Goal: Find specific page/section: Find specific page/section

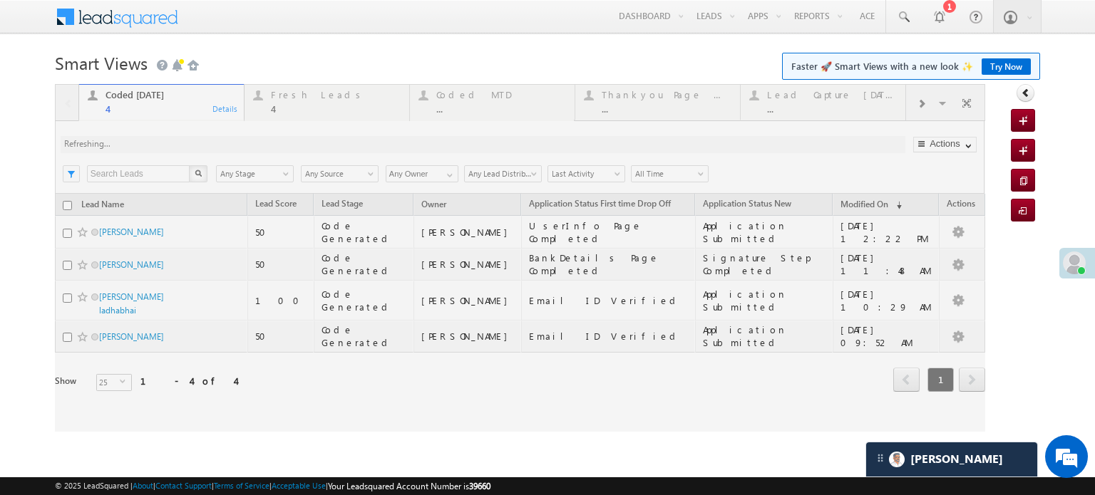
click at [251, 152] on div at bounding box center [520, 258] width 930 height 348
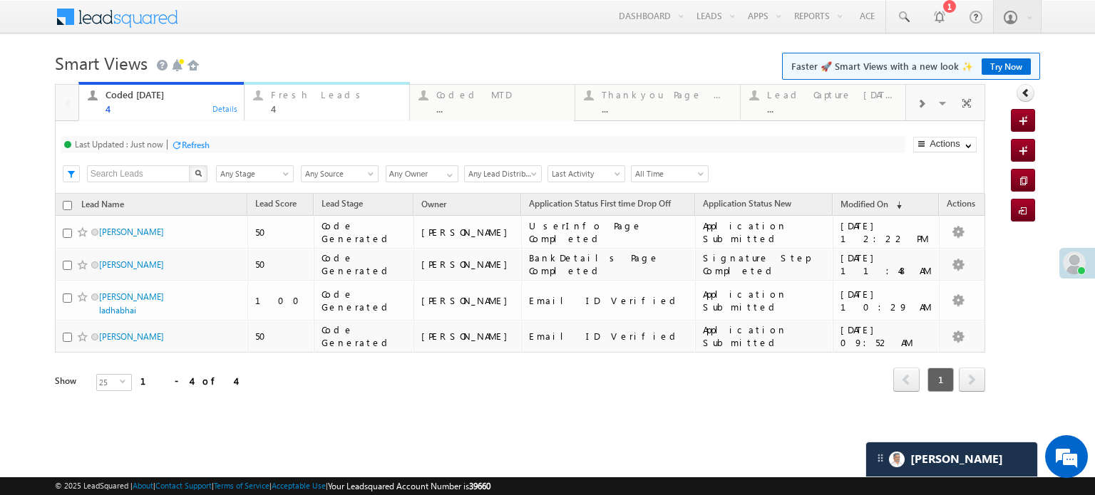
click at [302, 103] on div "Fresh Leads 4" at bounding box center [336, 100] width 130 height 28
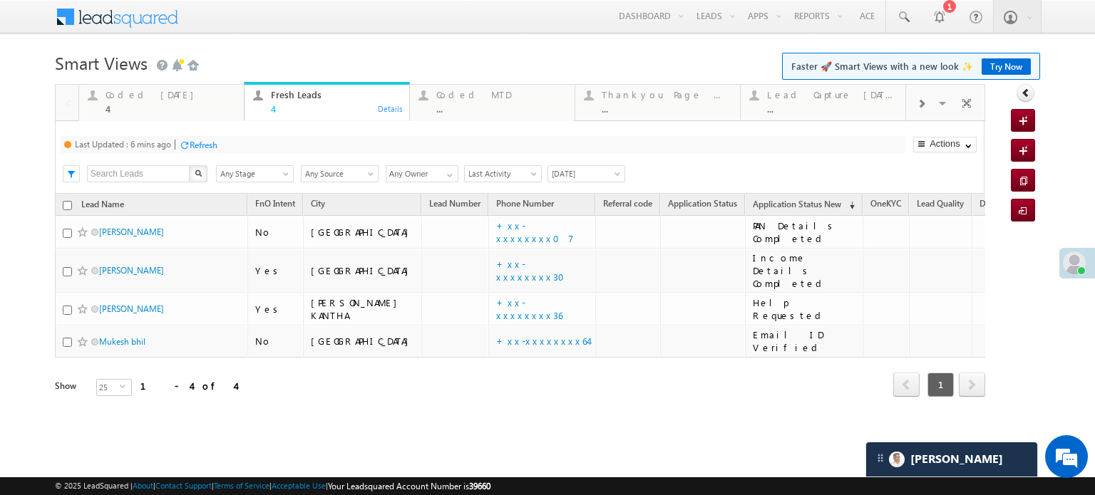
click at [291, 99] on div "Fresh Leads" at bounding box center [336, 94] width 130 height 11
click at [177, 150] on div "Last Updated : 6 mins ago Refresh Refreshing..." at bounding box center [483, 144] width 845 height 17
click at [205, 145] on div "Refresh" at bounding box center [204, 145] width 28 height 11
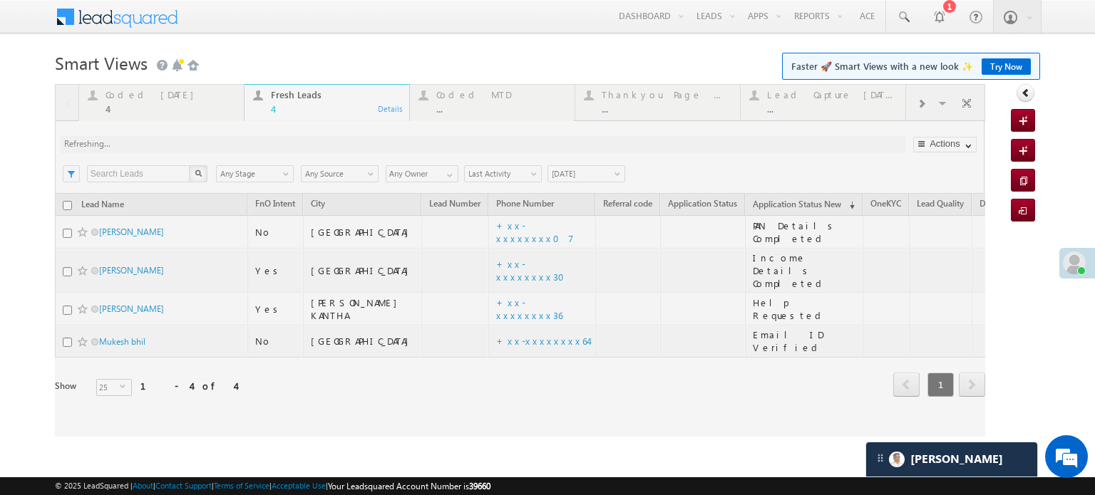
click at [205, 145] on div at bounding box center [520, 260] width 930 height 353
